Goal: Find specific page/section: Find specific page/section

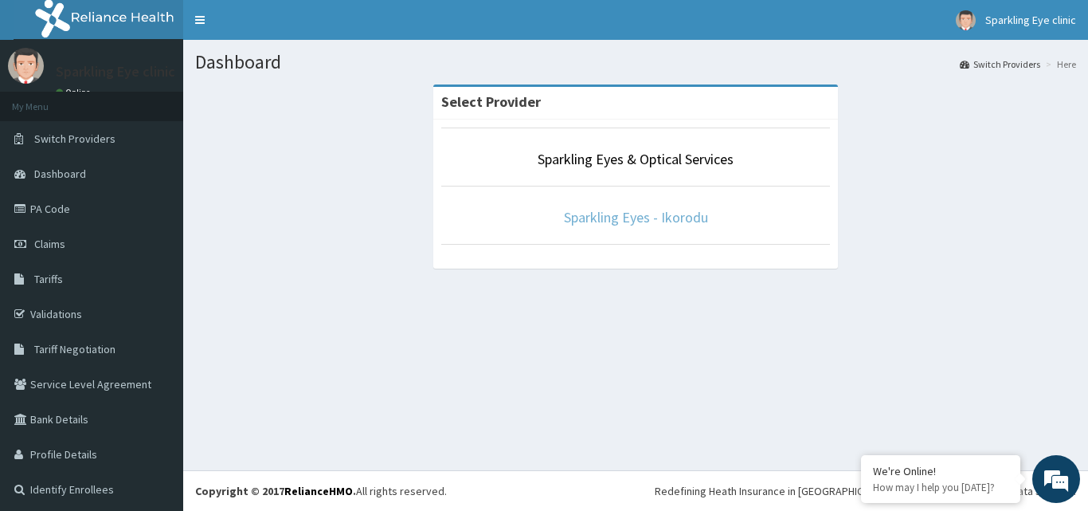
click at [622, 223] on link "Sparkling Eyes - Ikorodu" at bounding box center [636, 217] width 144 height 18
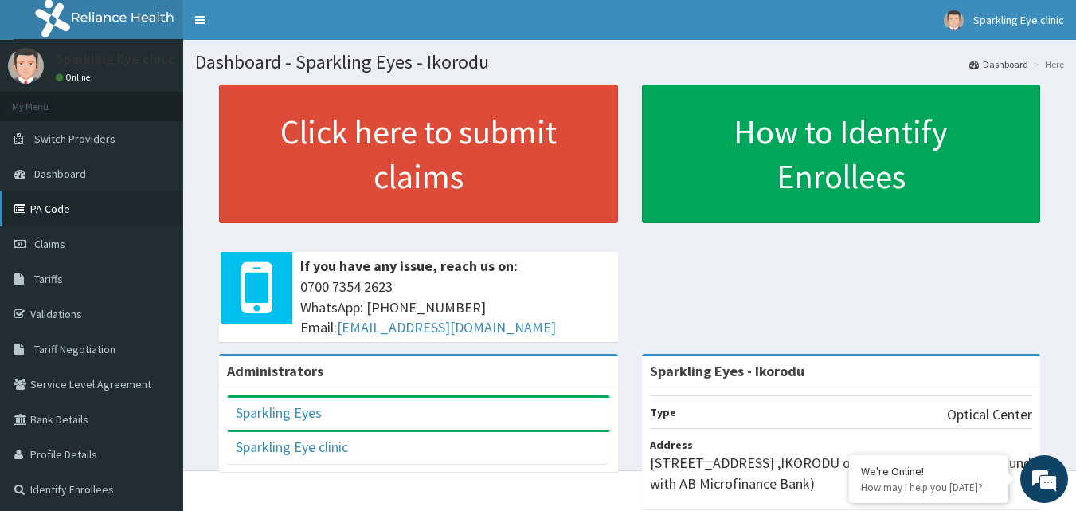
click at [46, 206] on link "PA Code" at bounding box center [91, 208] width 183 height 35
